Goal: Task Accomplishment & Management: Use online tool/utility

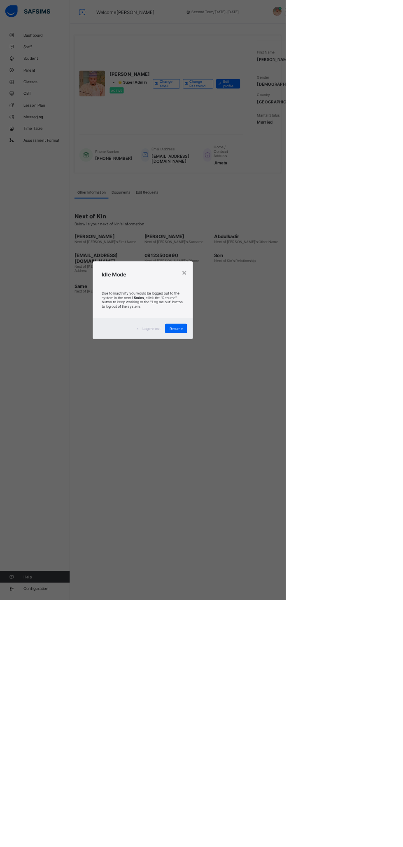
click at [258, 467] on span "Resume" at bounding box center [248, 464] width 19 height 6
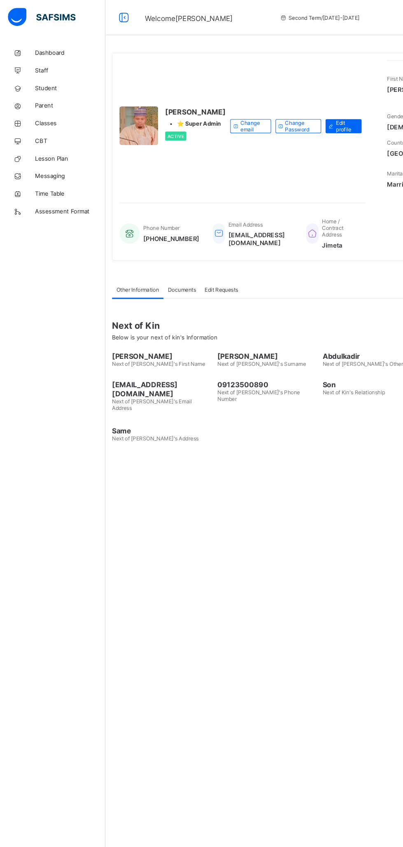
click at [55, 115] on span "Classes" at bounding box center [66, 115] width 66 height 7
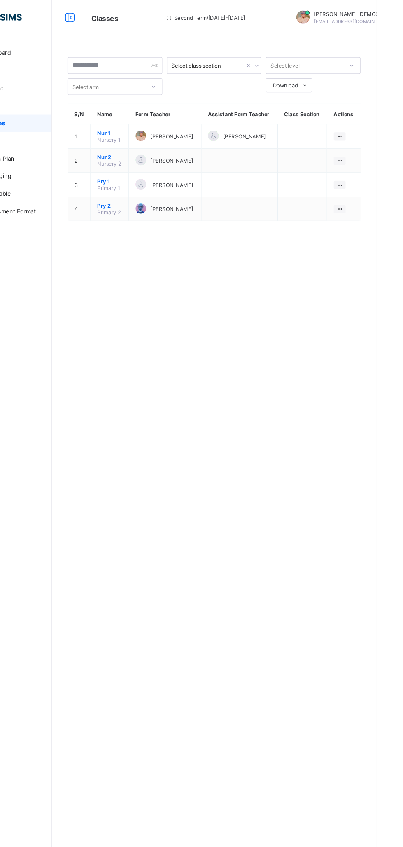
click at [0, 0] on ul "View Class Assign form Teacher" at bounding box center [0, 0] width 0 height 0
click at [0, 0] on div "View Class" at bounding box center [0, 0] width 0 height 0
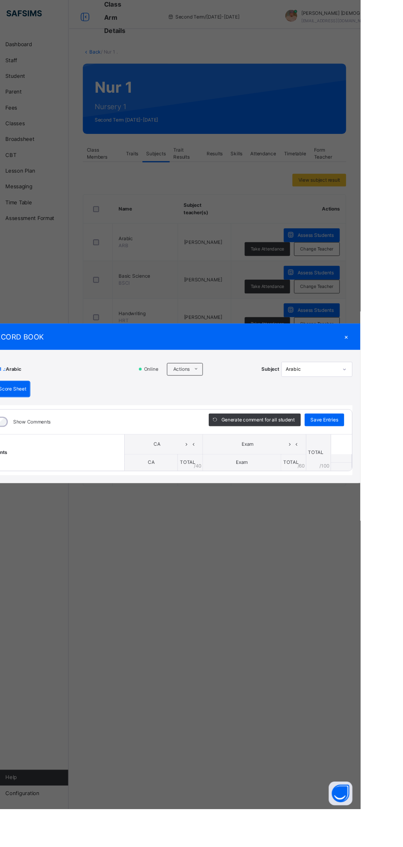
click at [239, 395] on span at bounding box center [231, 387] width 13 height 13
click at [0, 0] on li "Upload/map score sheet" at bounding box center [0, 0] width 0 height 0
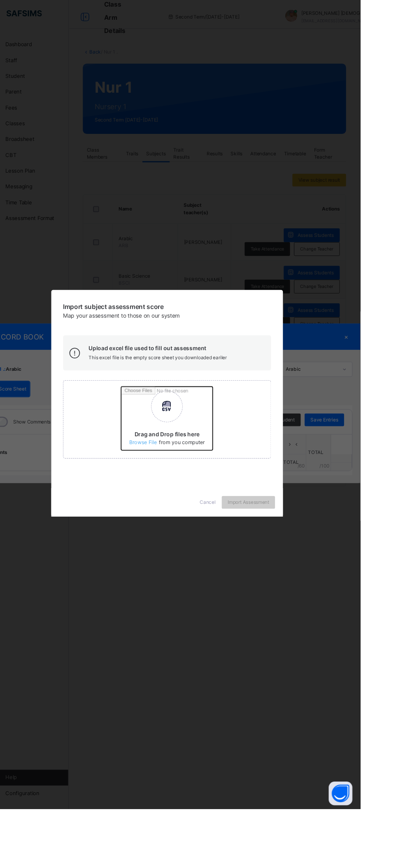
click at [257, 478] on input "Drag and Drop files here Select your Excel file Browse file Maximum size 2.5mb" at bounding box center [262, 442] width 216 height 72
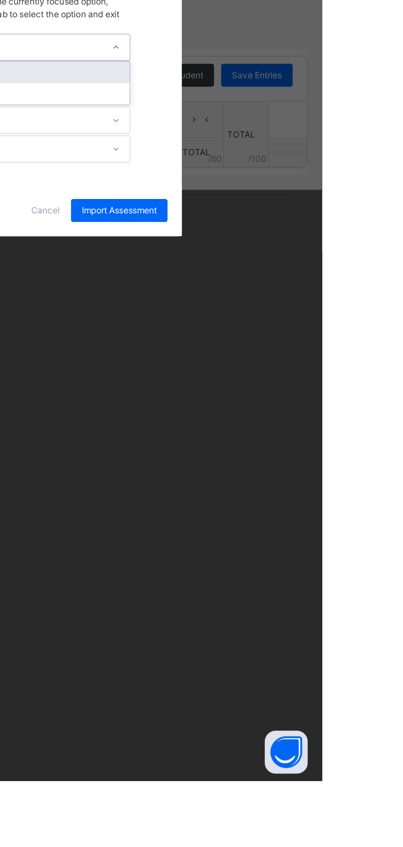
click at [380, 723] on div "Import subject assessment score Map your assessment to those on our system -Sta…" at bounding box center [201, 423] width 403 height 847
click at [292, 445] on div "CA" at bounding box center [210, 439] width 163 height 12
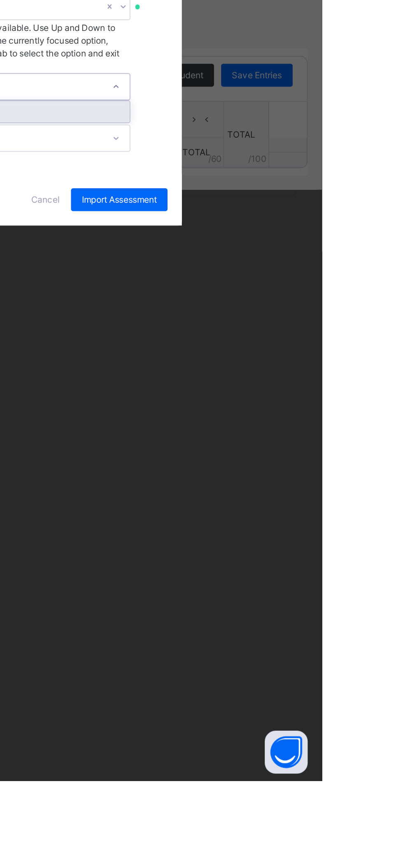
click at [292, 468] on div "Exam" at bounding box center [210, 462] width 163 height 12
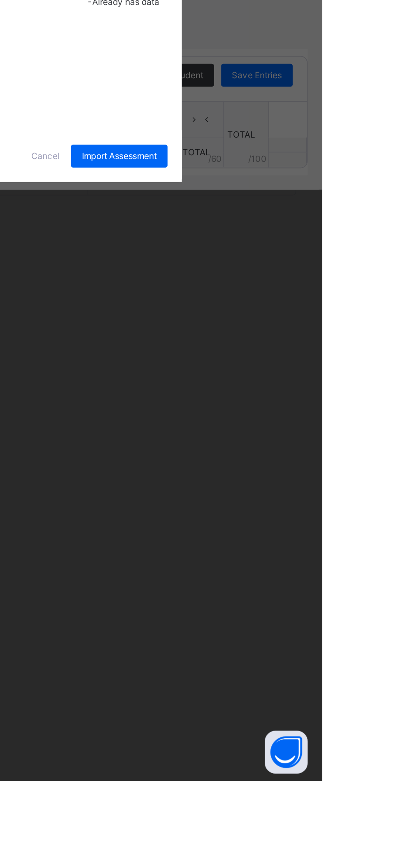
click at [396, 716] on div "Import subject assessment score Map your assessment to those on our system -Sta…" at bounding box center [201, 423] width 403 height 847
click at [252, 491] on span "Cancel" at bounding box center [244, 487] width 16 height 7
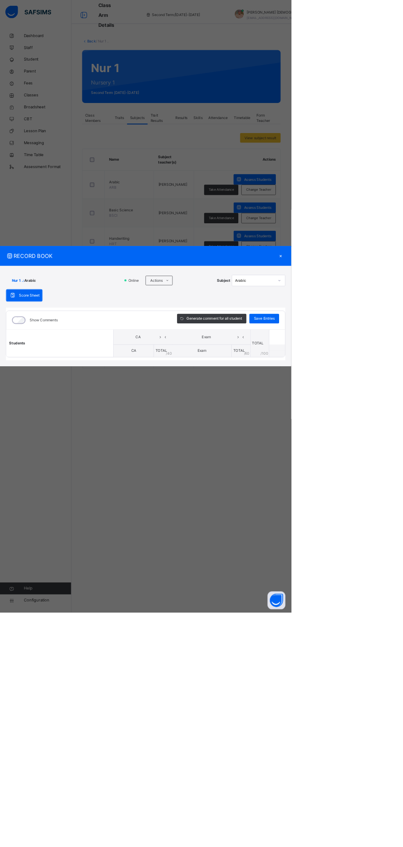
click at [395, 360] on div "×" at bounding box center [389, 354] width 12 height 11
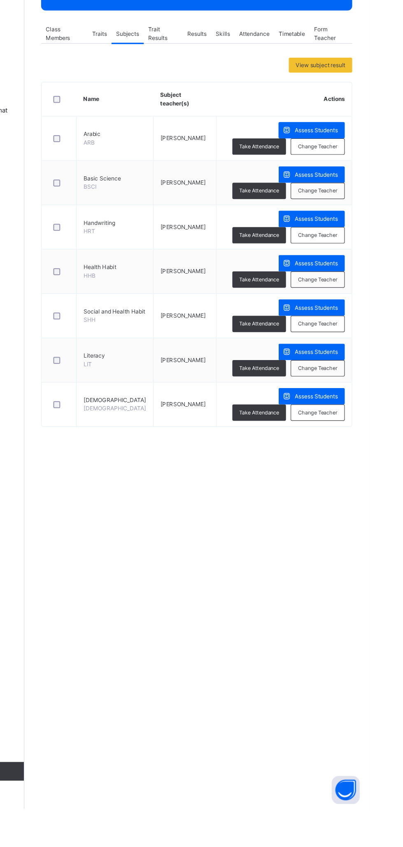
click at [355, 247] on span "Assess Students" at bounding box center [357, 248] width 38 height 7
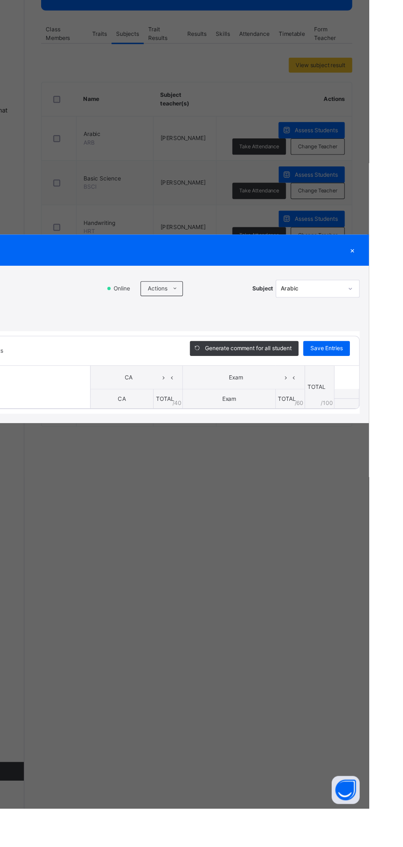
click at [235, 391] on icon at bounding box center [232, 388] width 6 height 7
click at [0, 0] on li "Upload/map score sheet" at bounding box center [0, 0] width 0 height 0
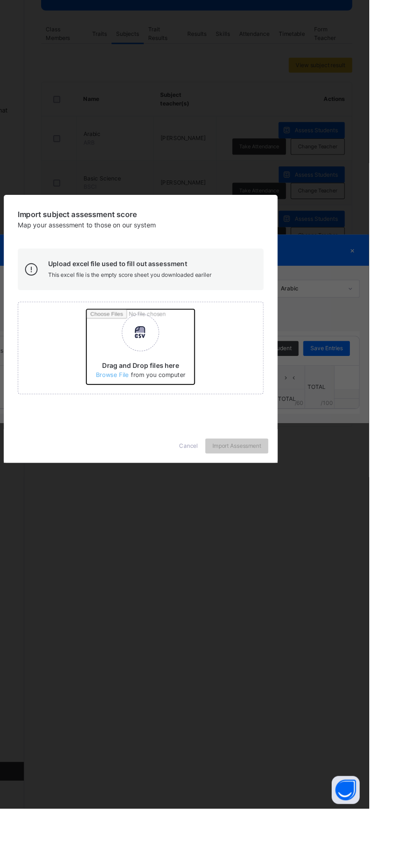
click at [264, 478] on input "Drag and Drop files here Select your Excel file Browse file Maximum size 2.5mb" at bounding box center [262, 442] width 216 height 72
